Goal: Information Seeking & Learning: Check status

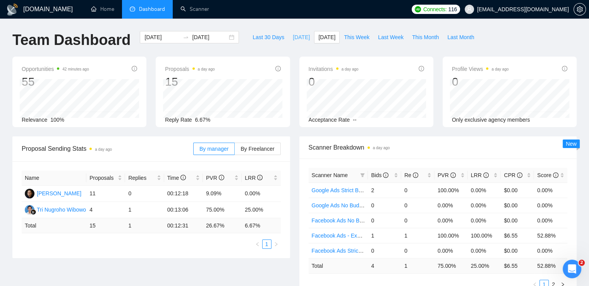
click at [294, 34] on span "[DATE]" at bounding box center [301, 37] width 17 height 9
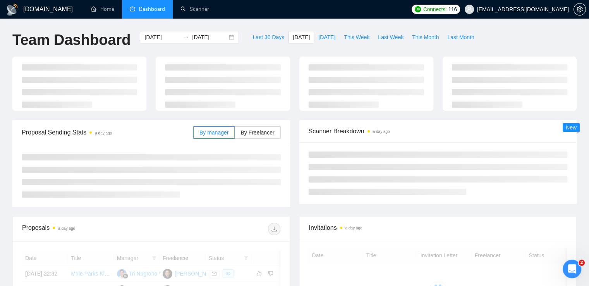
type input "[DATE]"
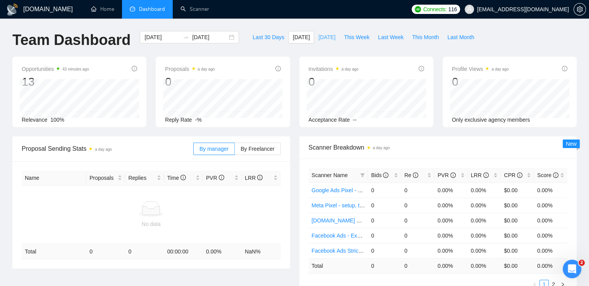
click at [318, 38] on span "[DATE]" at bounding box center [326, 37] width 17 height 9
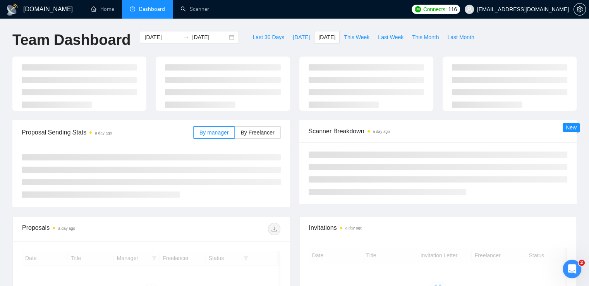
type input "[DATE]"
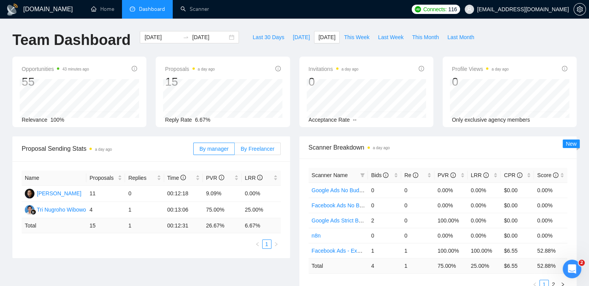
click at [262, 147] on span "By Freelancer" at bounding box center [257, 149] width 34 height 6
click at [235, 151] on input "By Freelancer" at bounding box center [235, 151] width 0 height 0
